Goal: Information Seeking & Learning: Learn about a topic

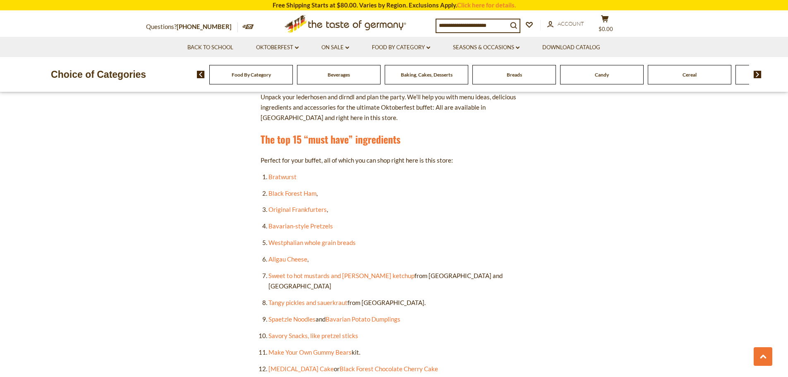
scroll to position [497, 0]
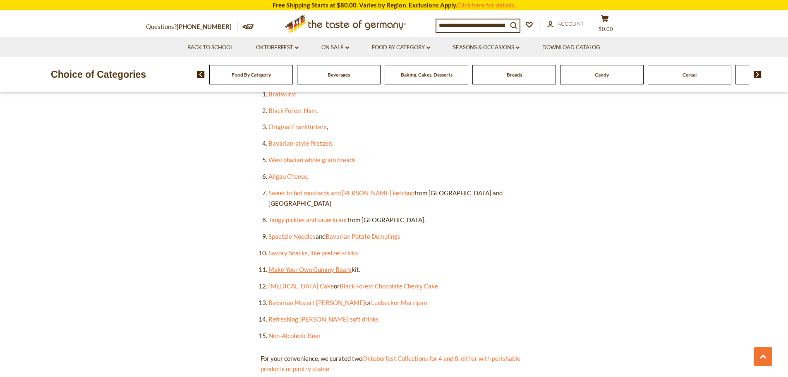
click at [319, 266] on link "Make Your Own Gummy Bears" at bounding box center [310, 269] width 83 height 7
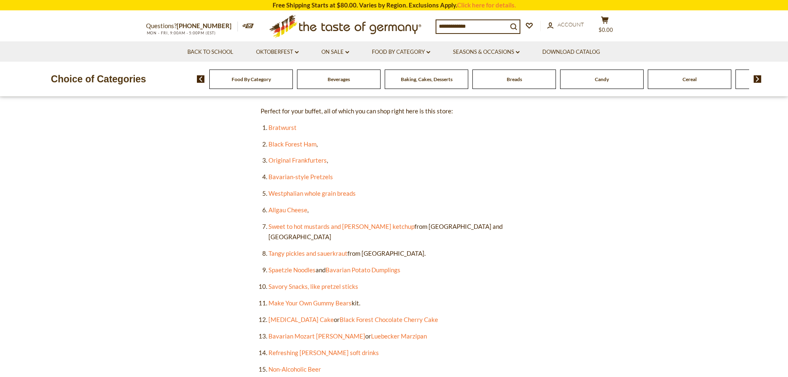
scroll to position [497, 0]
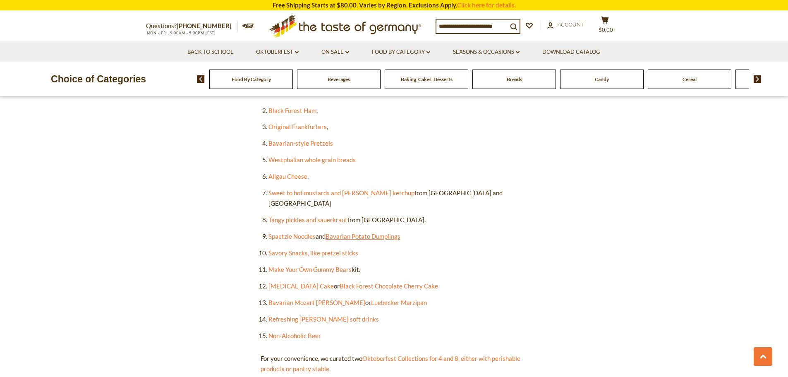
click at [381, 233] on link "Bavarian Potato Dumplings" at bounding box center [363, 236] width 75 height 7
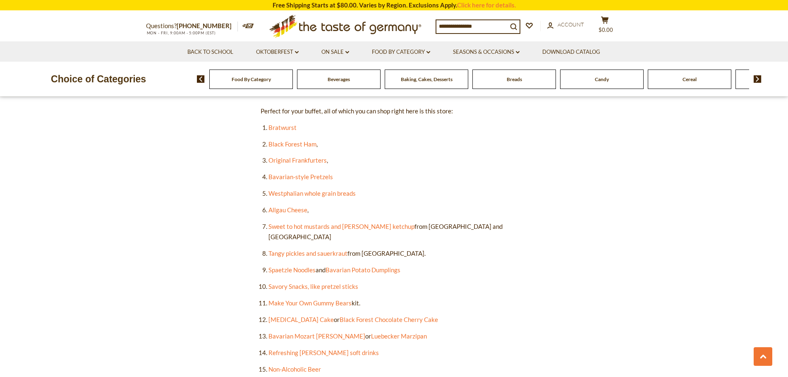
scroll to position [497, 0]
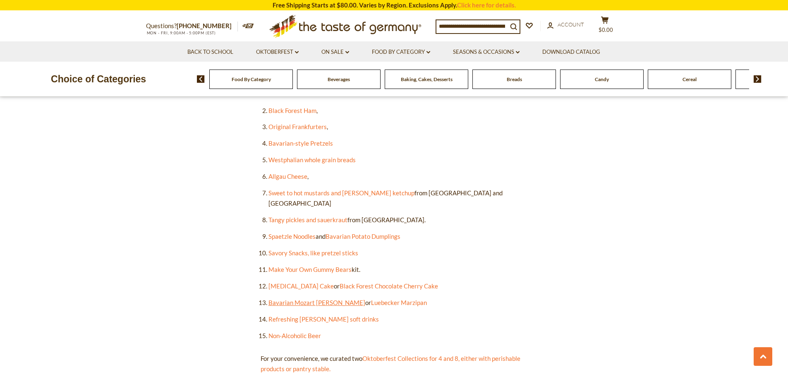
click at [291, 299] on link "Bavarian Mozart Kugel" at bounding box center [317, 302] width 97 height 7
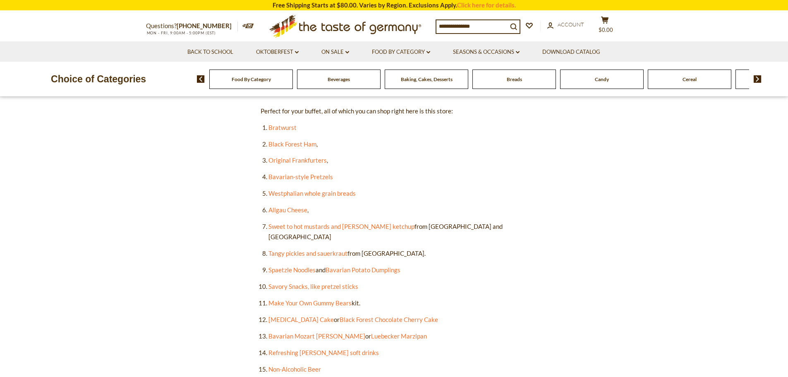
scroll to position [497, 0]
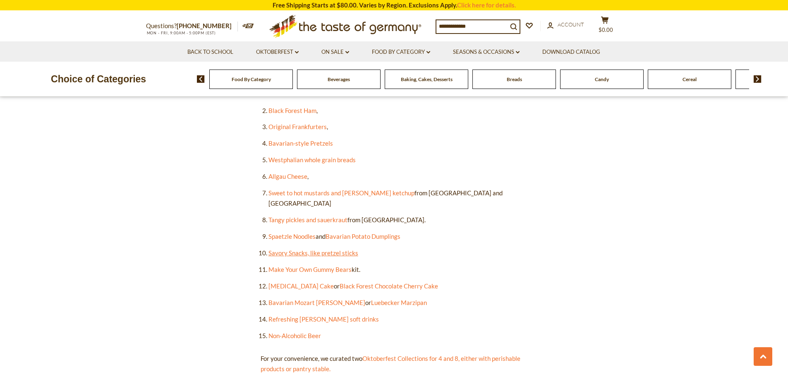
click at [303, 249] on link "Savory Snacks, like pretzel sticks" at bounding box center [314, 252] width 90 height 7
